Goal: Information Seeking & Learning: Find specific page/section

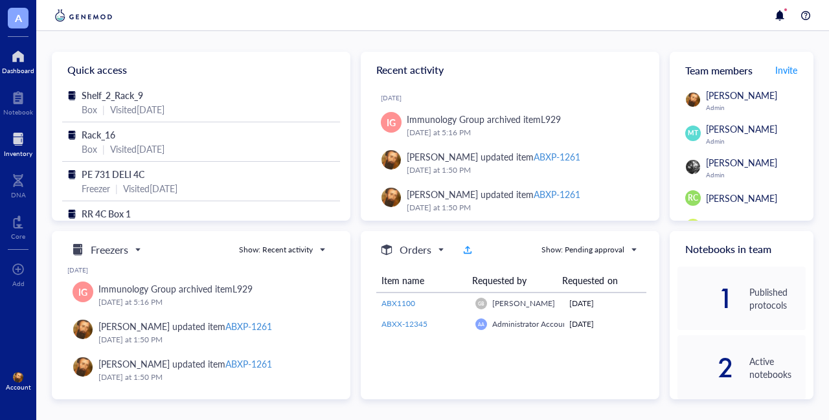
click at [23, 143] on div at bounding box center [18, 139] width 29 height 21
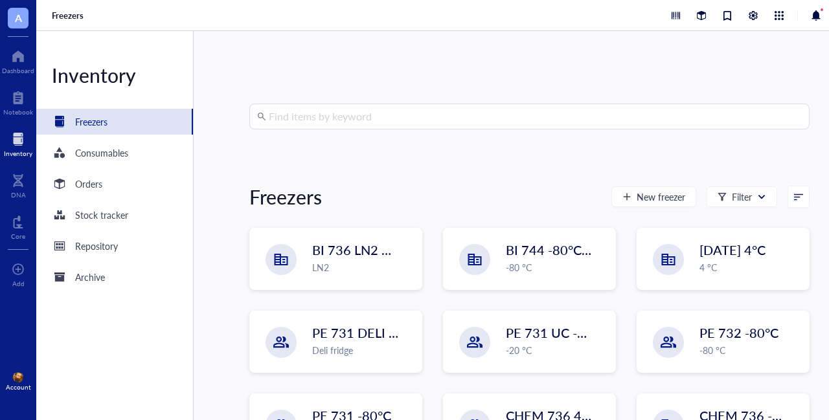
click at [378, 113] on input "search" at bounding box center [535, 116] width 533 height 25
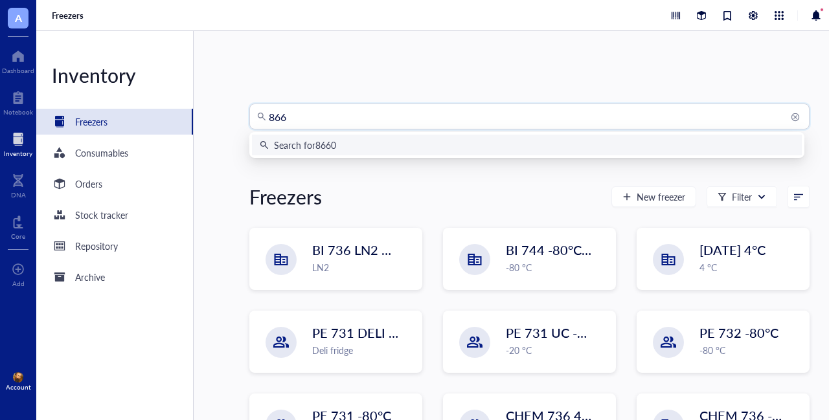
type input "8660"
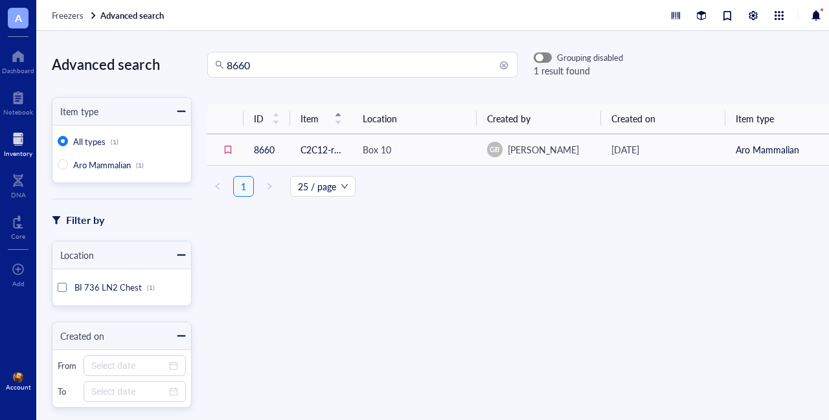
click at [542, 61] on div "button" at bounding box center [540, 58] width 8 height 8
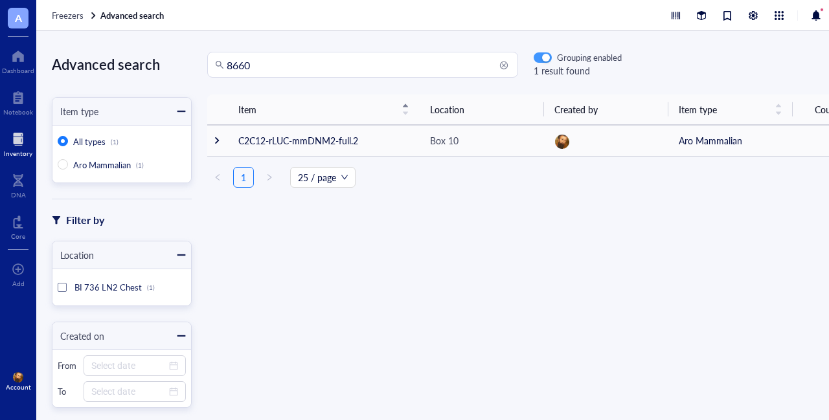
click at [542, 61] on div "button" at bounding box center [546, 58] width 8 height 8
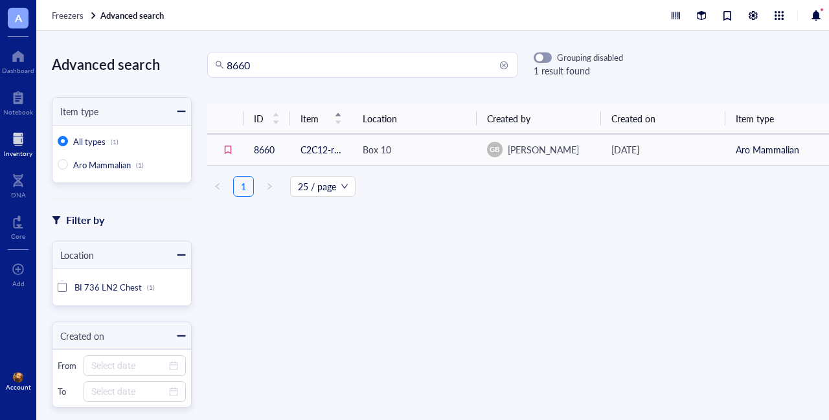
click at [271, 62] on input "8660" at bounding box center [369, 64] width 284 height 25
type input "8661"
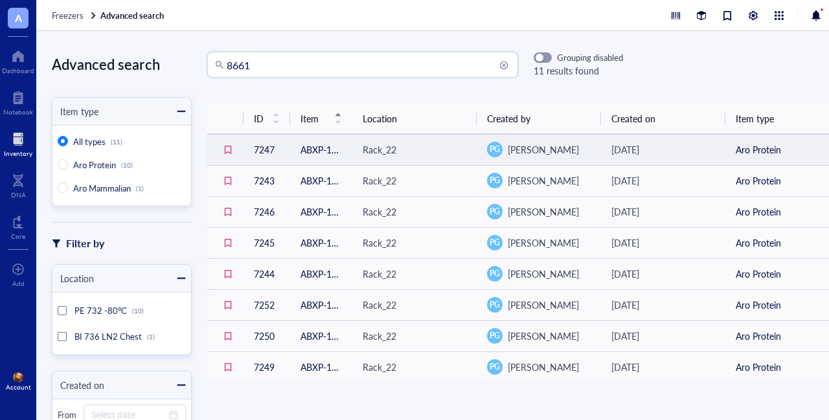
click at [316, 157] on td "ABXP-1230" at bounding box center [321, 149] width 62 height 31
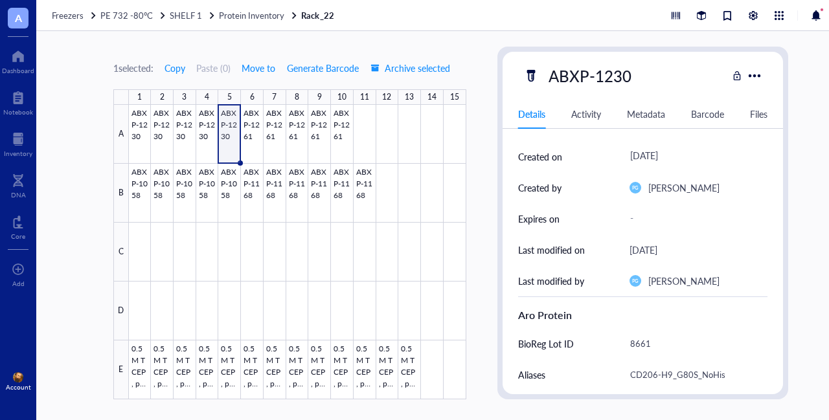
scroll to position [137, 0]
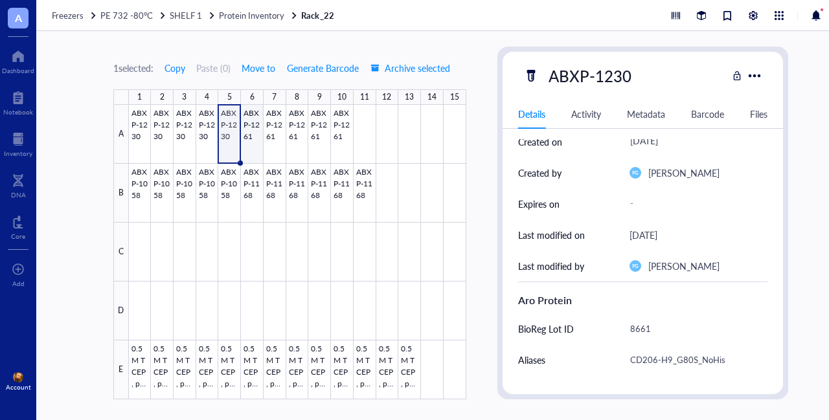
click at [253, 116] on div at bounding box center [298, 252] width 338 height 295
click at [233, 112] on div at bounding box center [298, 252] width 338 height 295
click at [10, 146] on div at bounding box center [18, 139] width 29 height 21
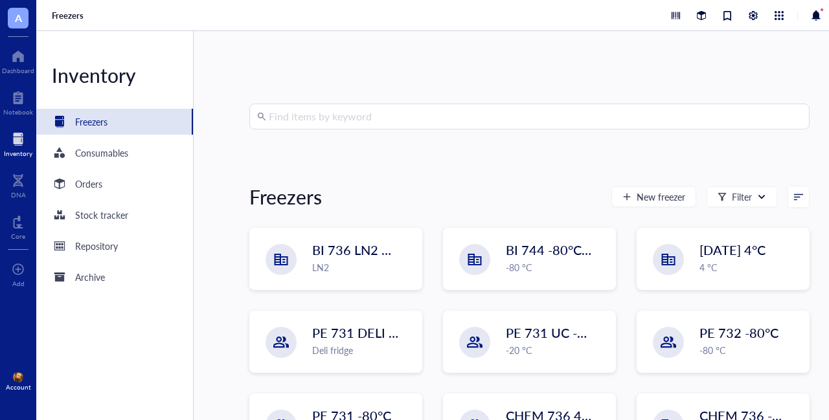
click at [303, 115] on input "search" at bounding box center [535, 116] width 533 height 25
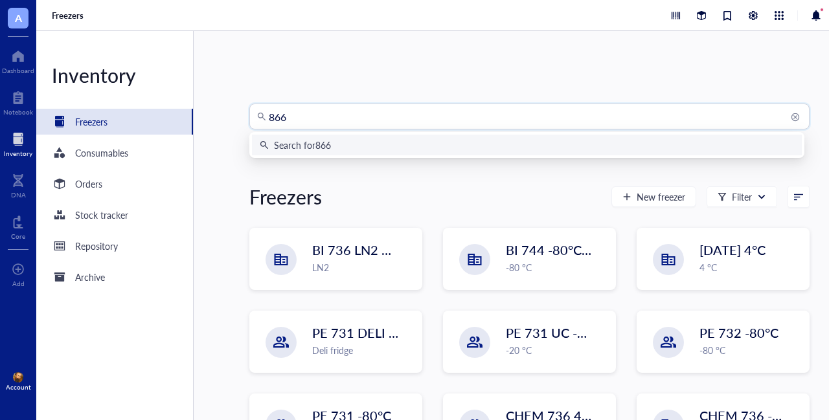
type input "8660"
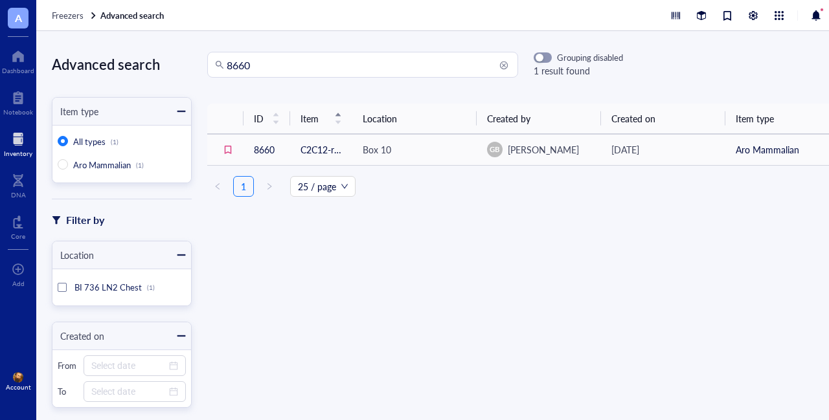
click at [328, 72] on input "8660" at bounding box center [369, 64] width 284 height 25
type input "8661"
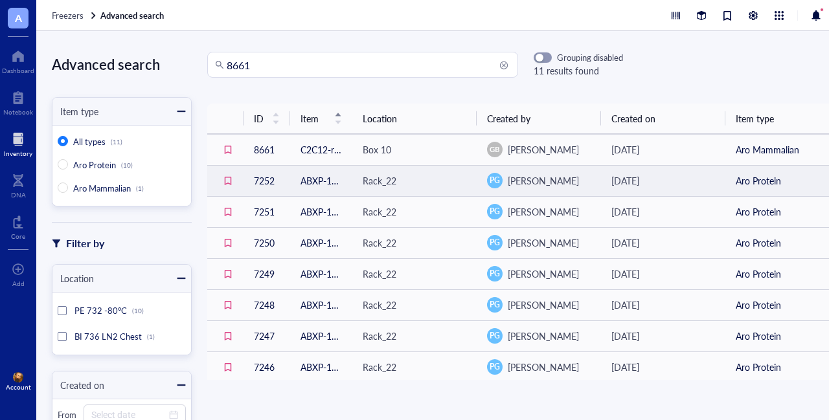
click at [266, 181] on td "7252" at bounding box center [267, 180] width 47 height 31
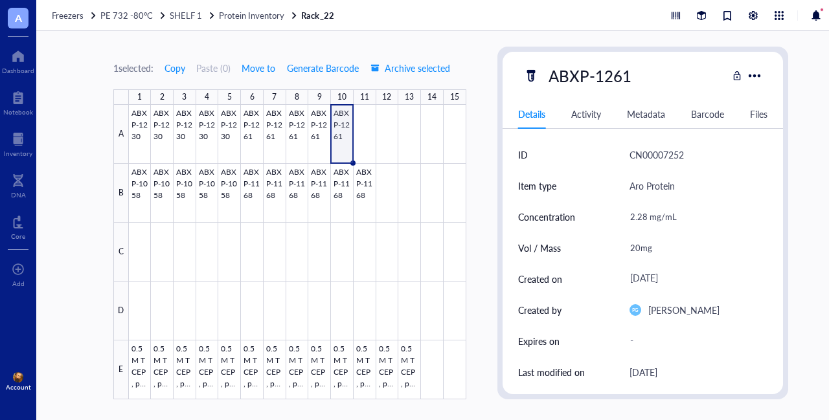
click at [332, 124] on div at bounding box center [298, 252] width 338 height 295
click at [343, 125] on div at bounding box center [298, 252] width 338 height 295
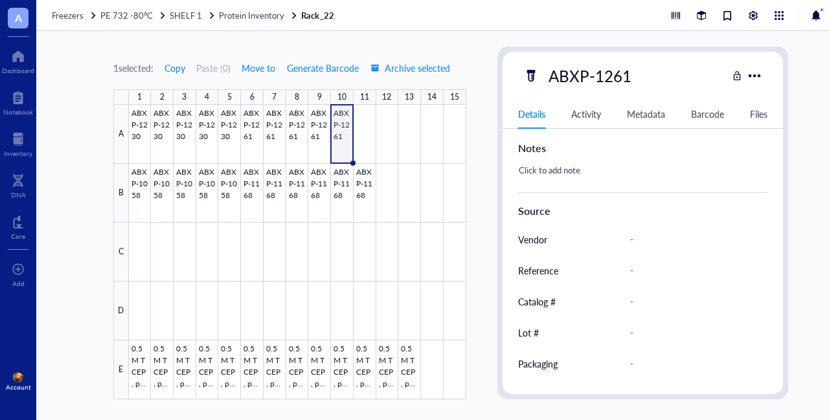
scroll to position [540, 0]
click at [645, 343] on div "-" at bounding box center [694, 332] width 139 height 27
type input "8660"
click at [21, 143] on div at bounding box center [18, 139] width 29 height 21
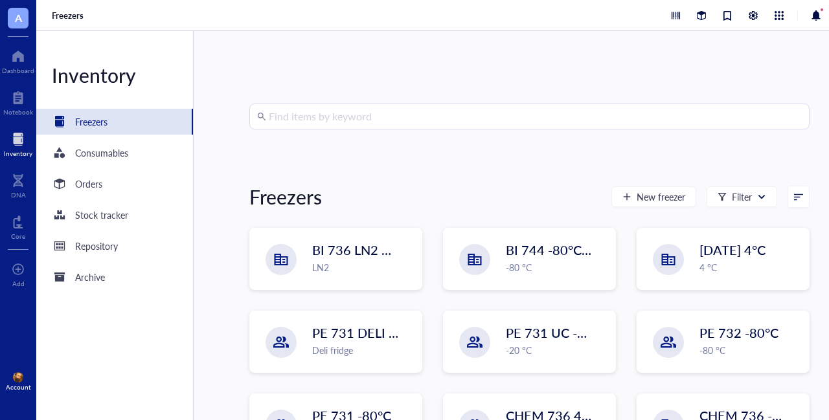
click at [370, 116] on input "search" at bounding box center [535, 116] width 533 height 25
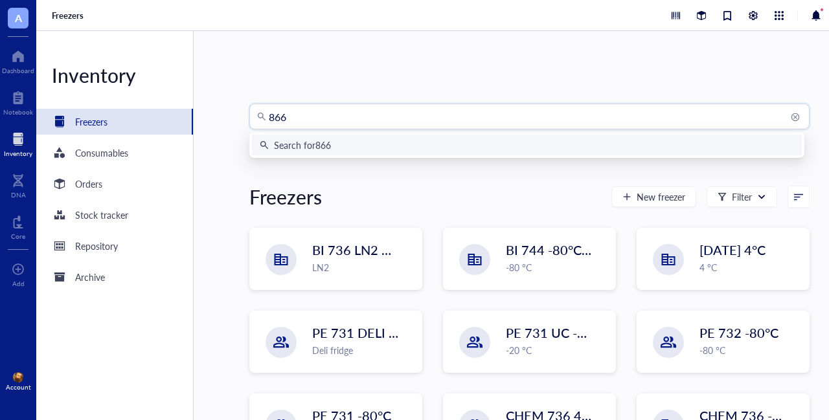
type input "8660"
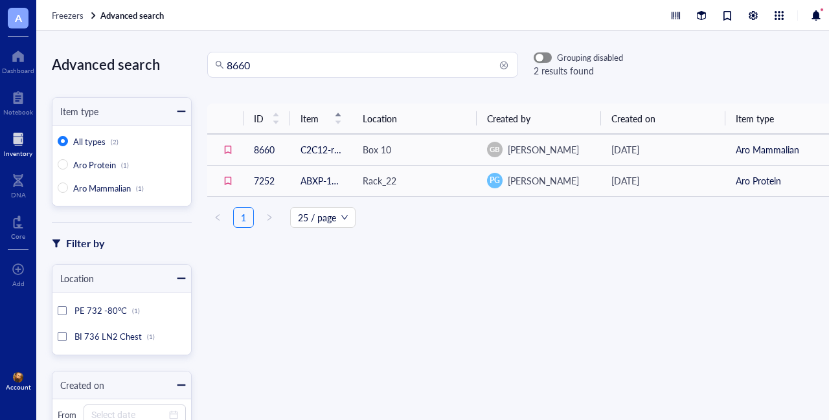
click at [543, 55] on span "button" at bounding box center [542, 57] width 17 height 9
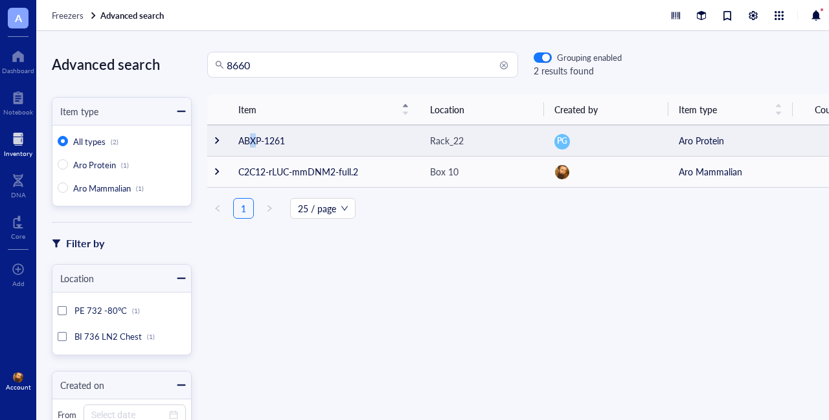
click at [253, 136] on td "ABXP-1261" at bounding box center [324, 140] width 192 height 31
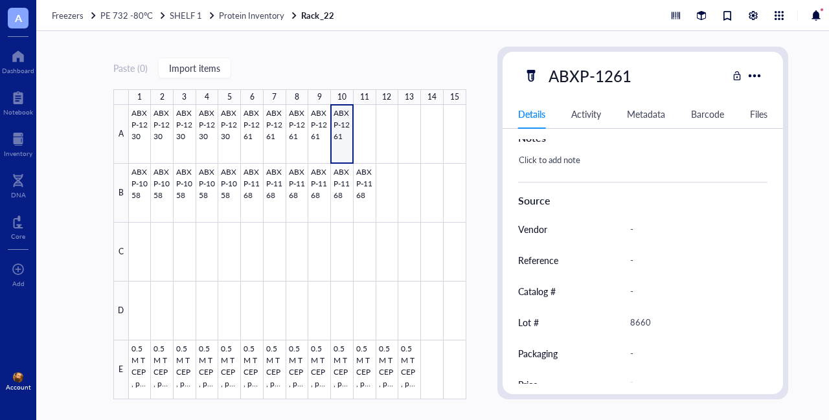
scroll to position [550, 0]
click at [660, 314] on div "8660" at bounding box center [694, 321] width 139 height 27
drag, startPoint x: 656, startPoint y: 319, endPoint x: 618, endPoint y: 322, distance: 38.3
click at [618, 322] on div "Lot # 8660" at bounding box center [643, 321] width 250 height 31
click at [325, 131] on div at bounding box center [298, 252] width 338 height 295
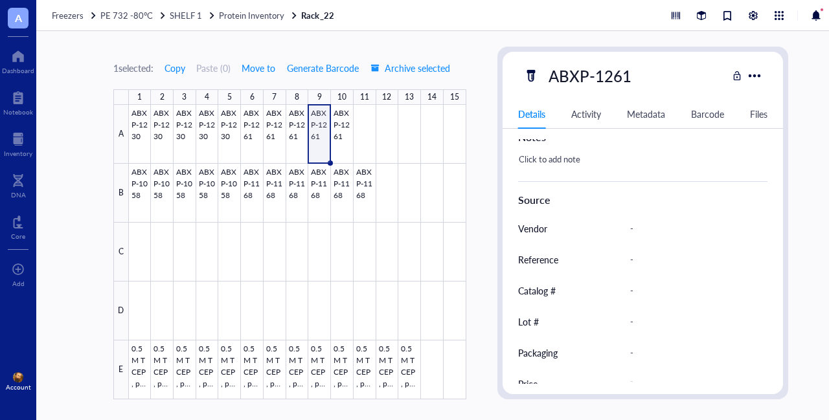
scroll to position [564, 0]
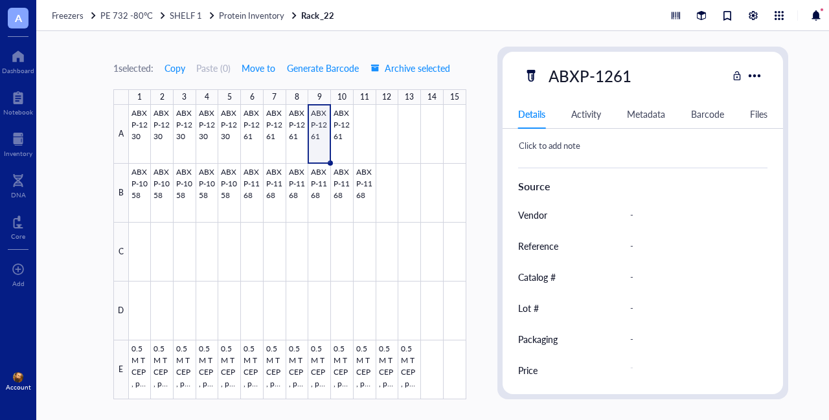
click at [643, 306] on div "-" at bounding box center [694, 308] width 139 height 27
type input "8660"
click at [297, 132] on div at bounding box center [298, 252] width 338 height 295
click at [643, 308] on div "-" at bounding box center [694, 308] width 139 height 27
type input "8660"
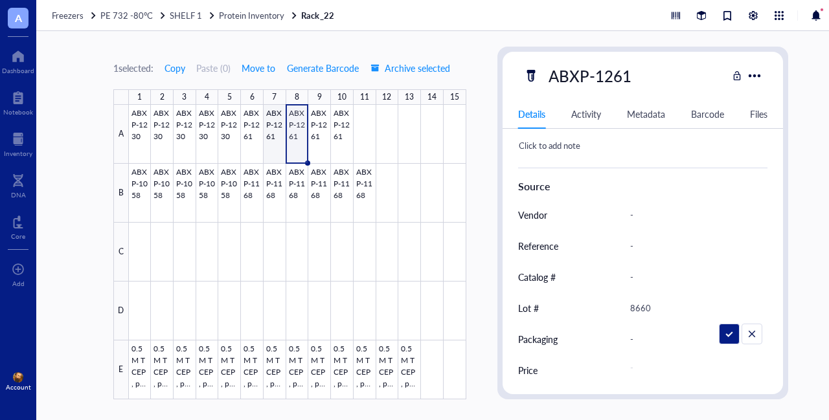
click at [273, 122] on div at bounding box center [298, 252] width 338 height 295
click at [277, 141] on div at bounding box center [298, 252] width 338 height 295
click at [645, 308] on div "-" at bounding box center [694, 308] width 139 height 27
type input "8660"
click at [247, 133] on div at bounding box center [298, 252] width 338 height 295
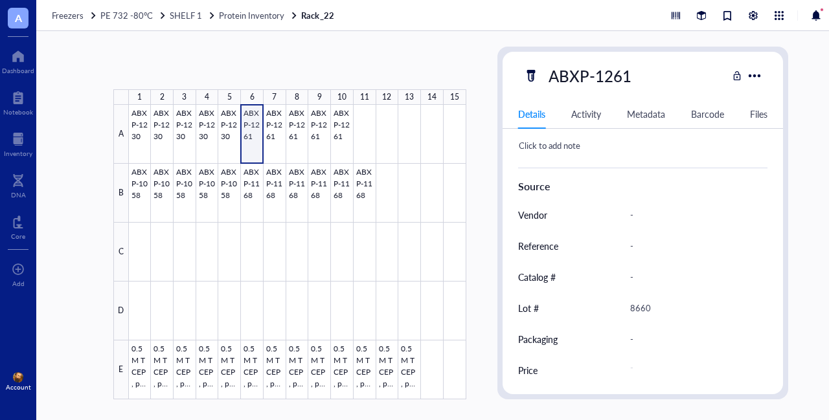
click at [247, 133] on div at bounding box center [298, 252] width 338 height 295
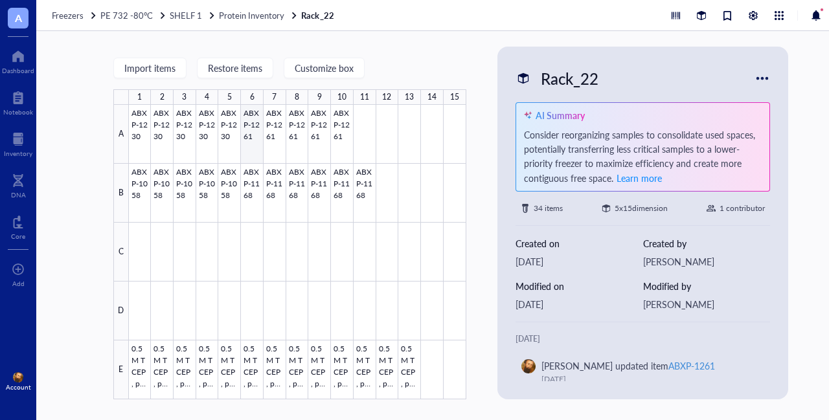
click at [249, 131] on div at bounding box center [298, 252] width 338 height 295
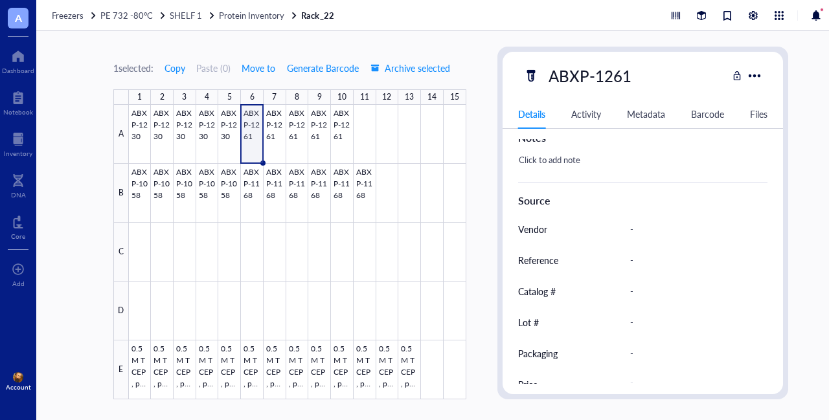
scroll to position [551, 0]
click at [645, 319] on div "-" at bounding box center [694, 321] width 139 height 27
type input "8660"
click at [268, 132] on div at bounding box center [298, 252] width 338 height 295
click at [293, 124] on div at bounding box center [298, 252] width 338 height 295
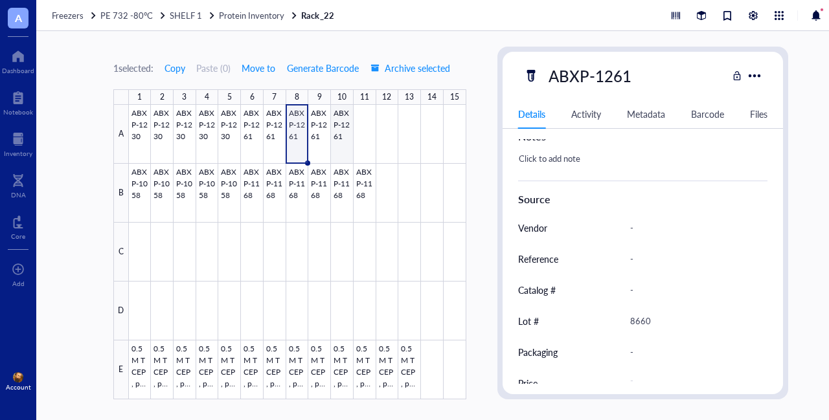
click at [319, 117] on div at bounding box center [298, 252] width 338 height 295
click at [347, 121] on div at bounding box center [298, 252] width 338 height 295
click at [250, 123] on div at bounding box center [298, 252] width 338 height 295
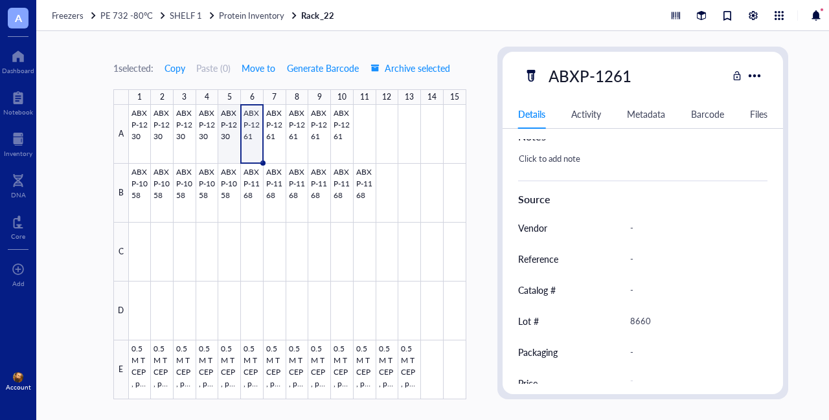
click at [231, 124] on div at bounding box center [298, 252] width 338 height 295
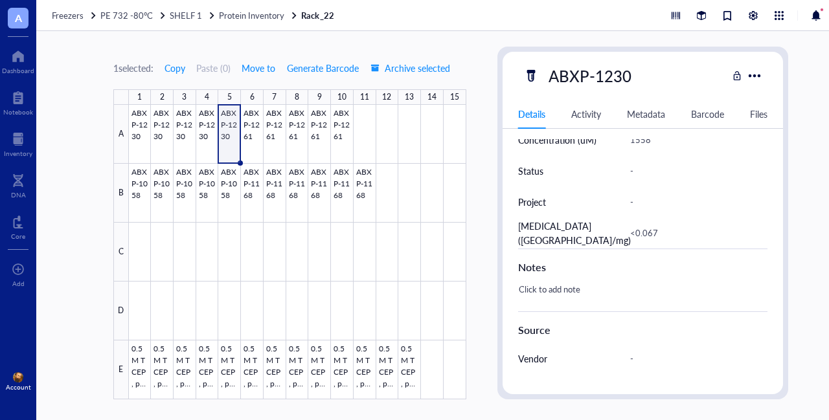
scroll to position [420, 0]
click at [244, 14] on span "Protein Inventory" at bounding box center [251, 15] width 65 height 12
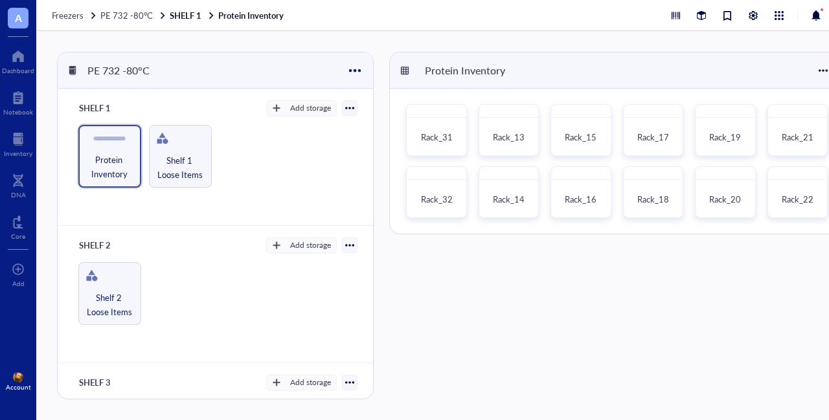
click at [503, 328] on div "Protein Inventory Rack_31 Rack_13 Rack_15 Rack_17 Rack_19 Rack_21 Rack_32 Rack_…" at bounding box center [616, 226] width 455 height 348
